Goal: Information Seeking & Learning: Learn about a topic

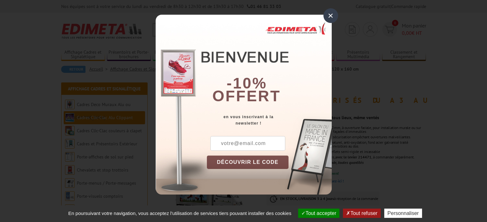
drag, startPoint x: 331, startPoint y: 15, endPoint x: 331, endPoint y: 23, distance: 8.3
click at [331, 17] on div "×" at bounding box center [330, 15] width 15 height 15
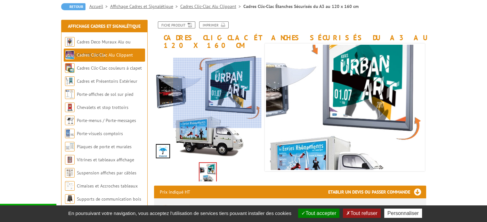
scroll to position [64, 0]
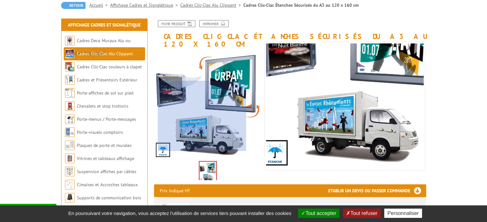
click at [202, 124] on div at bounding box center [202, 116] width 88 height 70
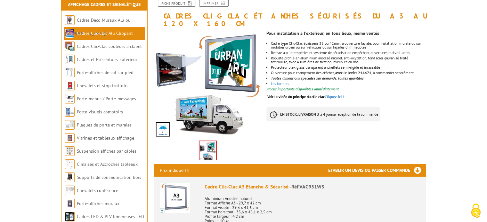
scroll to position [96, 0]
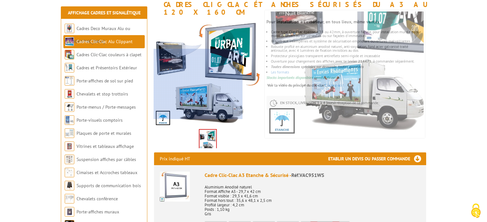
click at [197, 91] on div at bounding box center [198, 84] width 88 height 70
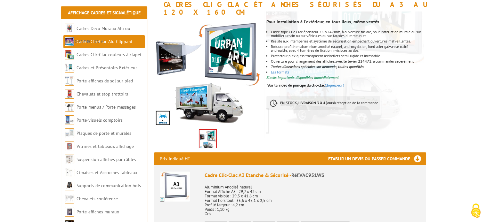
click at [340, 93] on img at bounding box center [336, 41] width 192 height 192
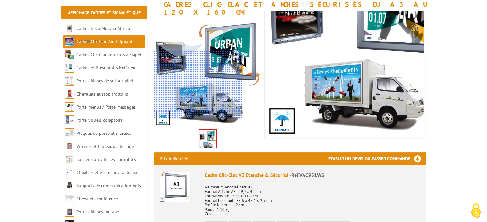
click at [188, 96] on div at bounding box center [198, 84] width 88 height 70
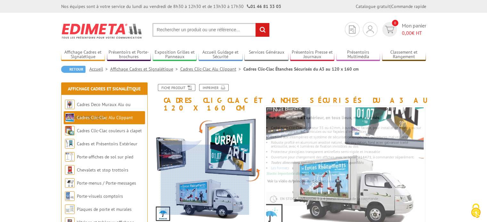
click at [205, 190] on div at bounding box center [205, 180] width 88 height 70
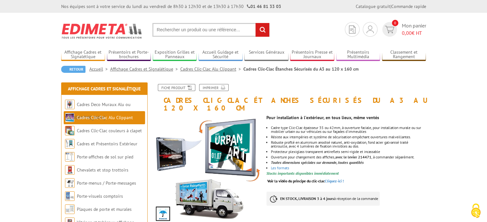
drag, startPoint x: 465, startPoint y: 0, endPoint x: 268, endPoint y: 215, distance: 292.1
